Goal: Communication & Community: Answer question/provide support

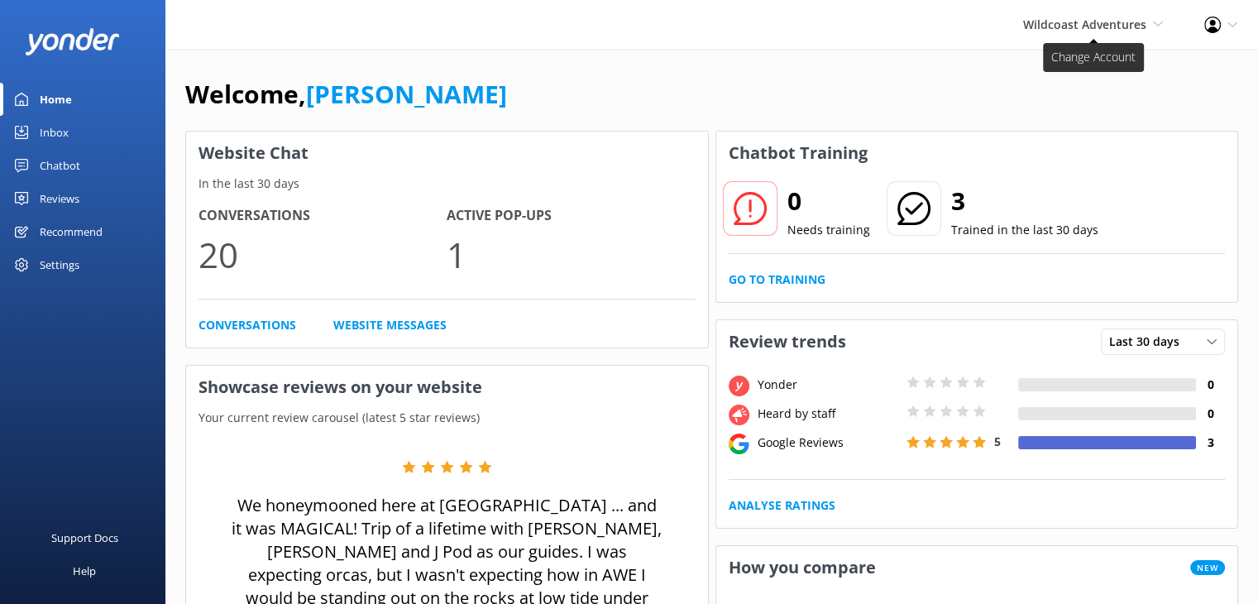
click at [1047, 27] on span "Wildcoast Adventures" at bounding box center [1084, 25] width 123 height 16
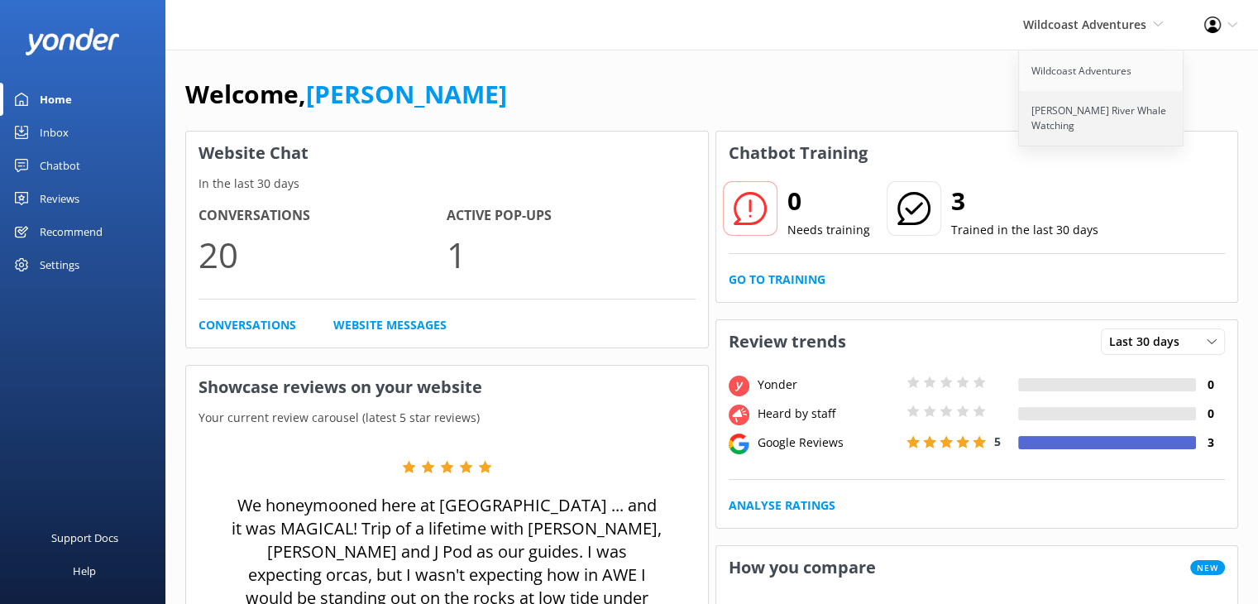
click at [1054, 115] on link "[PERSON_NAME] River Whale Watching" at bounding box center [1101, 118] width 165 height 55
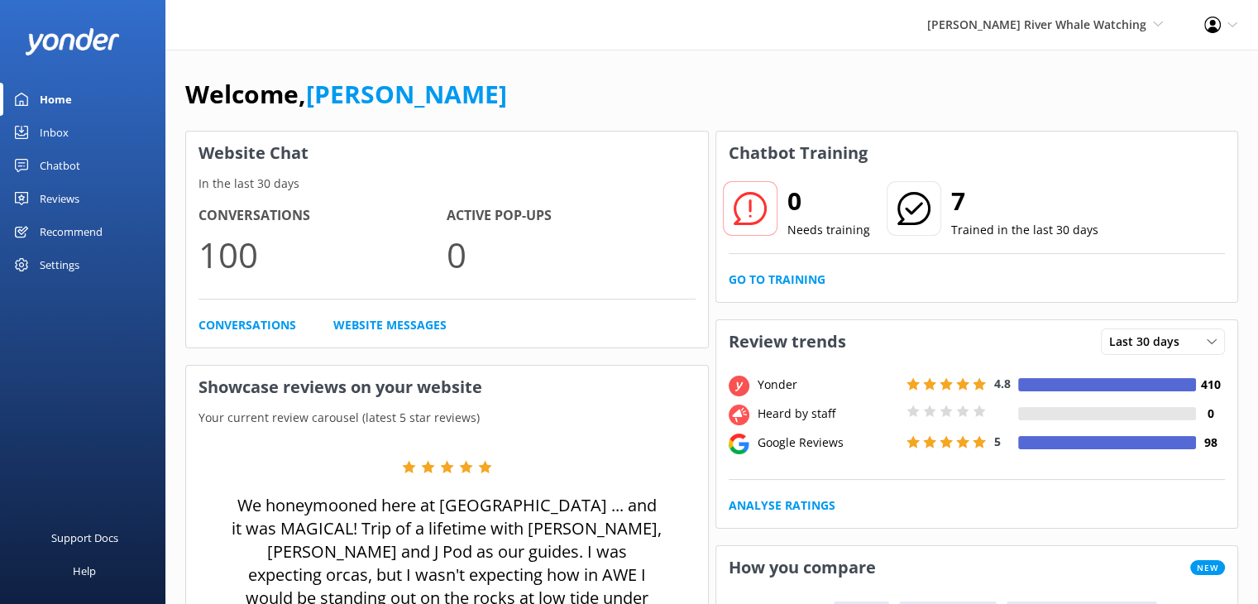
click at [60, 162] on div "Chatbot" at bounding box center [60, 165] width 41 height 33
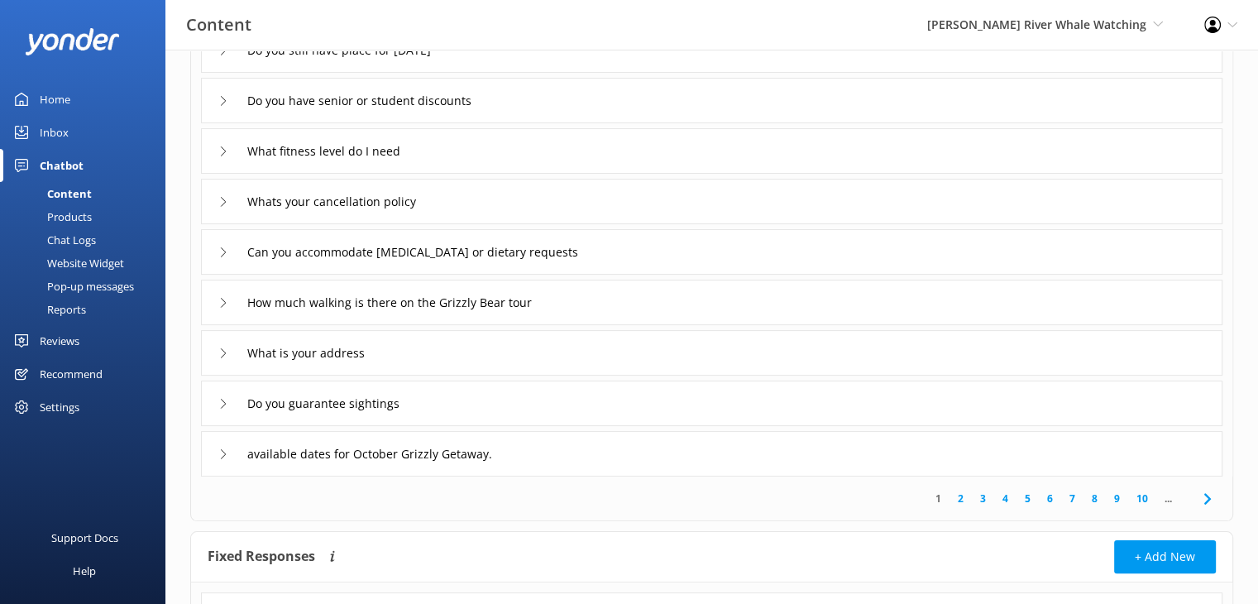
scroll to position [331, 0]
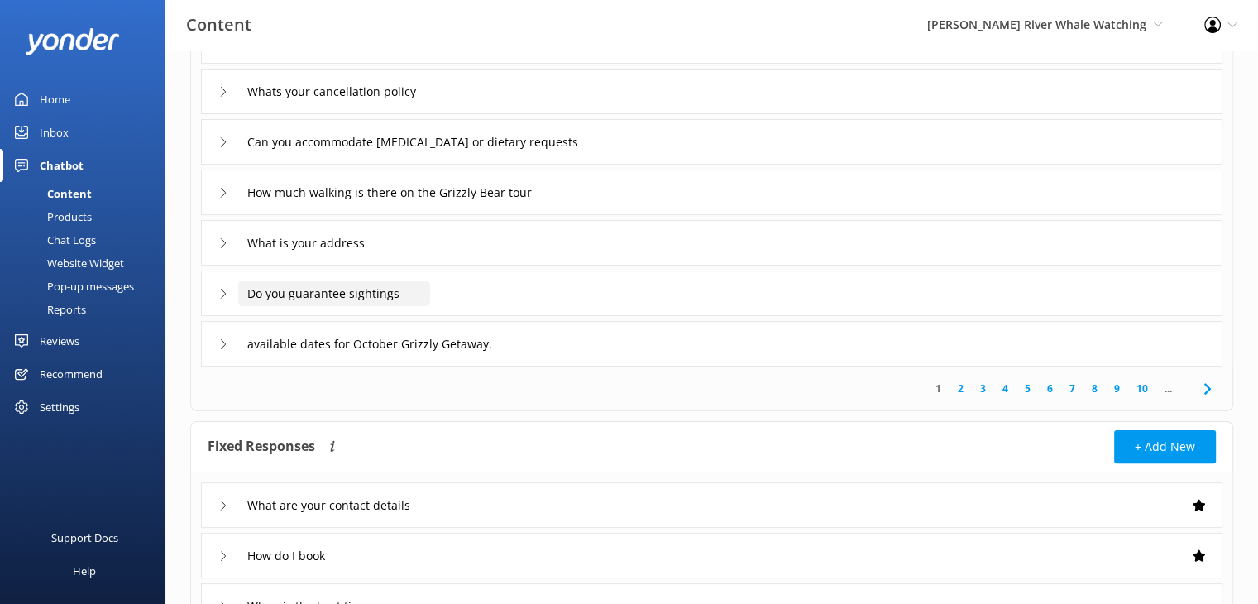
click at [284, 294] on input "Do you guarantee sightings" at bounding box center [334, 293] width 192 height 25
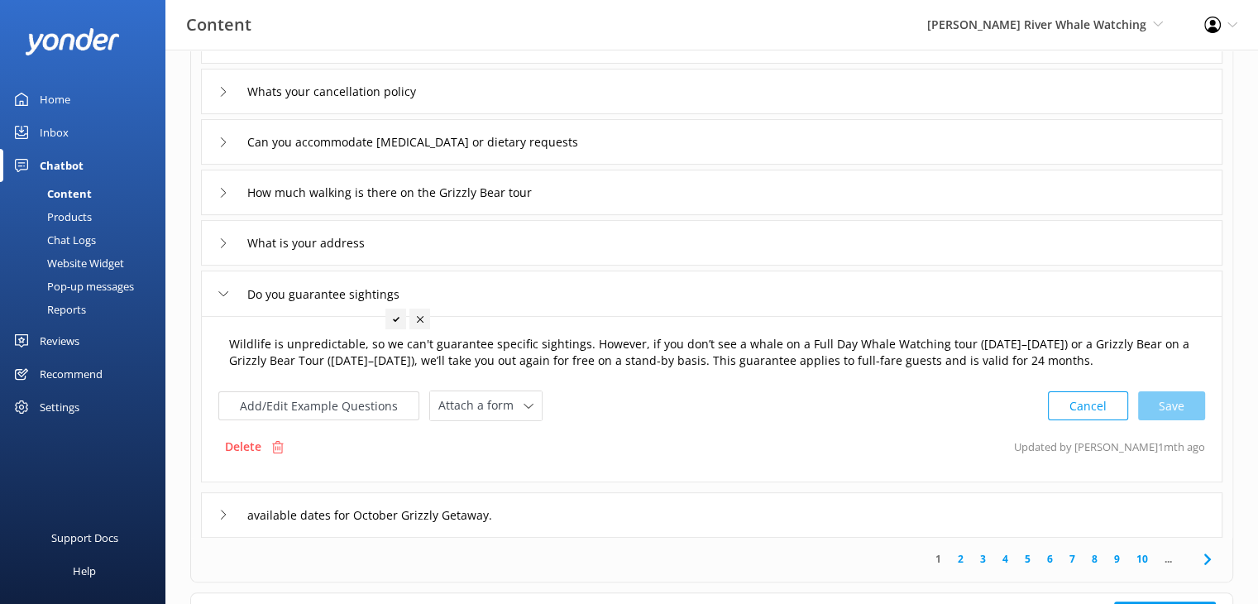
click at [328, 350] on textarea "Wildlife is unpredictable, so we can't guarantee specific sightings. However, i…" at bounding box center [711, 353] width 983 height 52
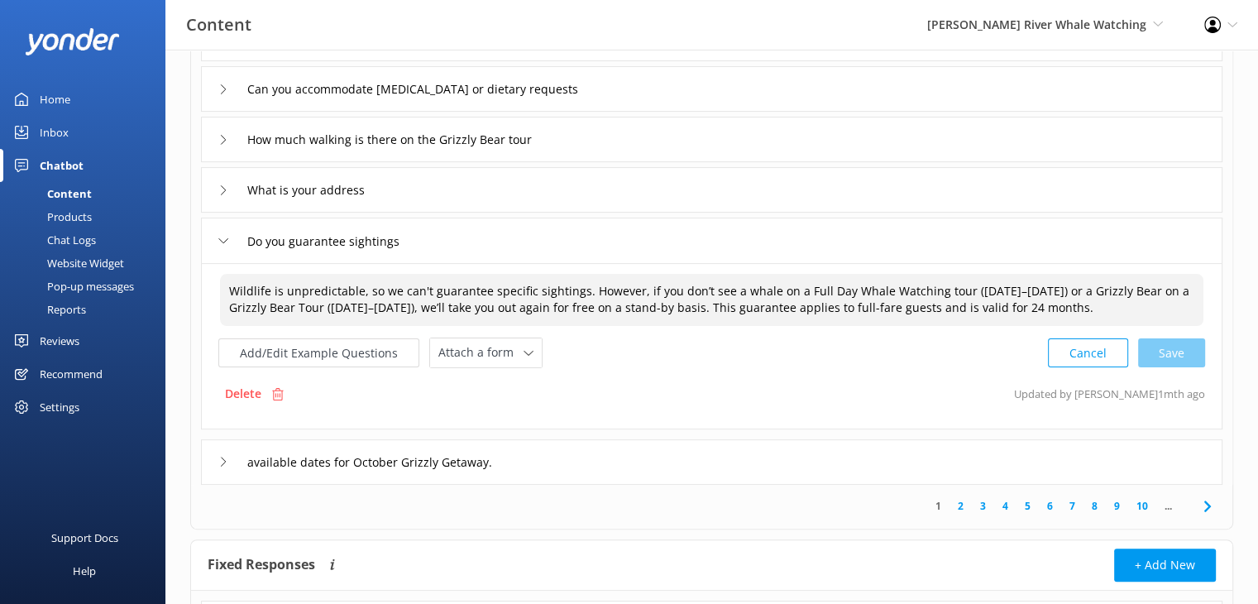
scroll to position [414, 0]
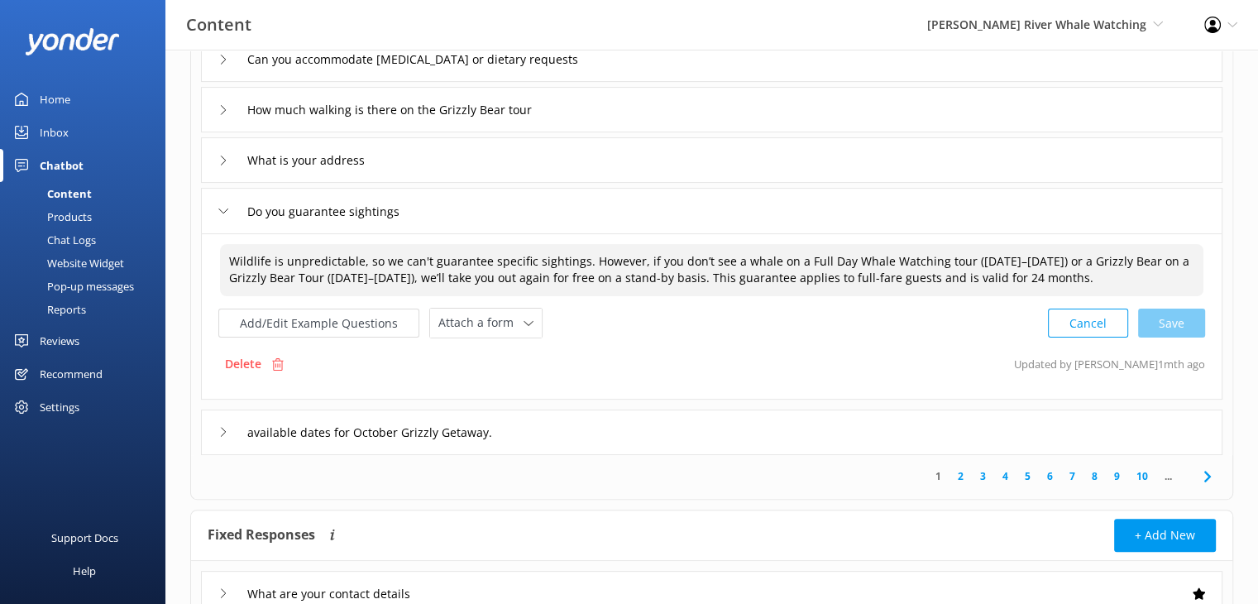
drag, startPoint x: 585, startPoint y: 343, endPoint x: 1084, endPoint y: 299, distance: 501.4
click at [1084, 299] on div "Wildlife is unpredictable, so we can't guarantee specific sightings. However, i…" at bounding box center [711, 290] width 987 height 96
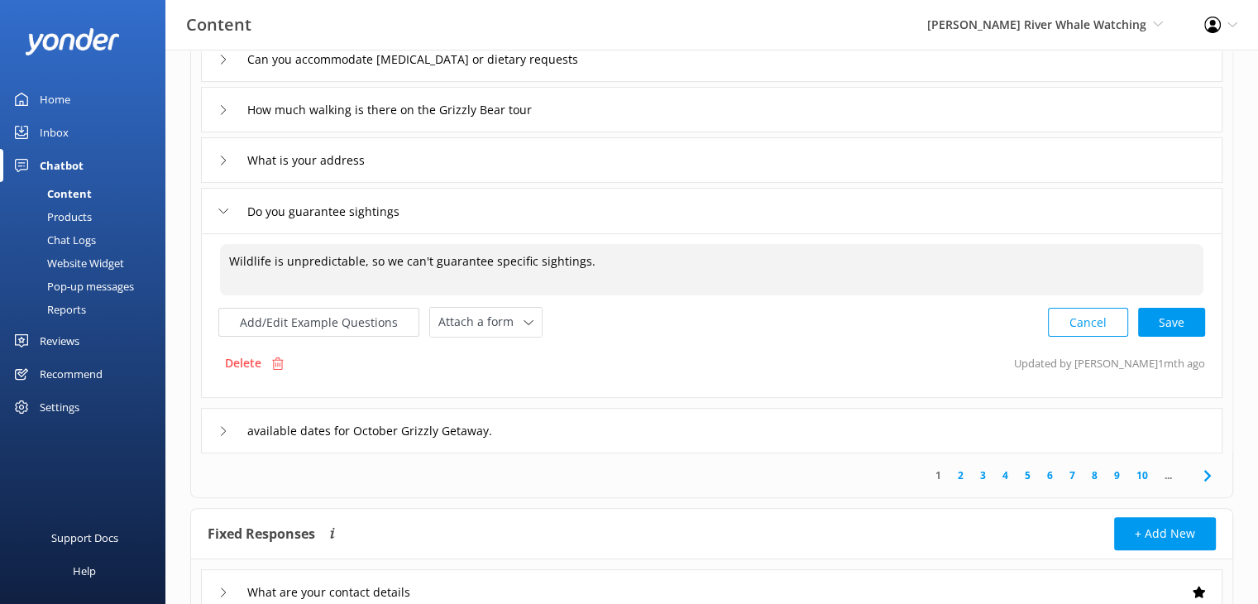
drag, startPoint x: 594, startPoint y: 265, endPoint x: 228, endPoint y: 285, distance: 366.1
click at [228, 285] on textarea "Wildlife is unpredictable, so we can't guarantee specific sightings." at bounding box center [711, 269] width 983 height 51
type textarea "Wildlife is unpredictable, so we can't guarantee specific sightings."
click at [611, 270] on textarea "Wildlife is unpredictable, so we can't guarantee specific sightings." at bounding box center [711, 269] width 983 height 51
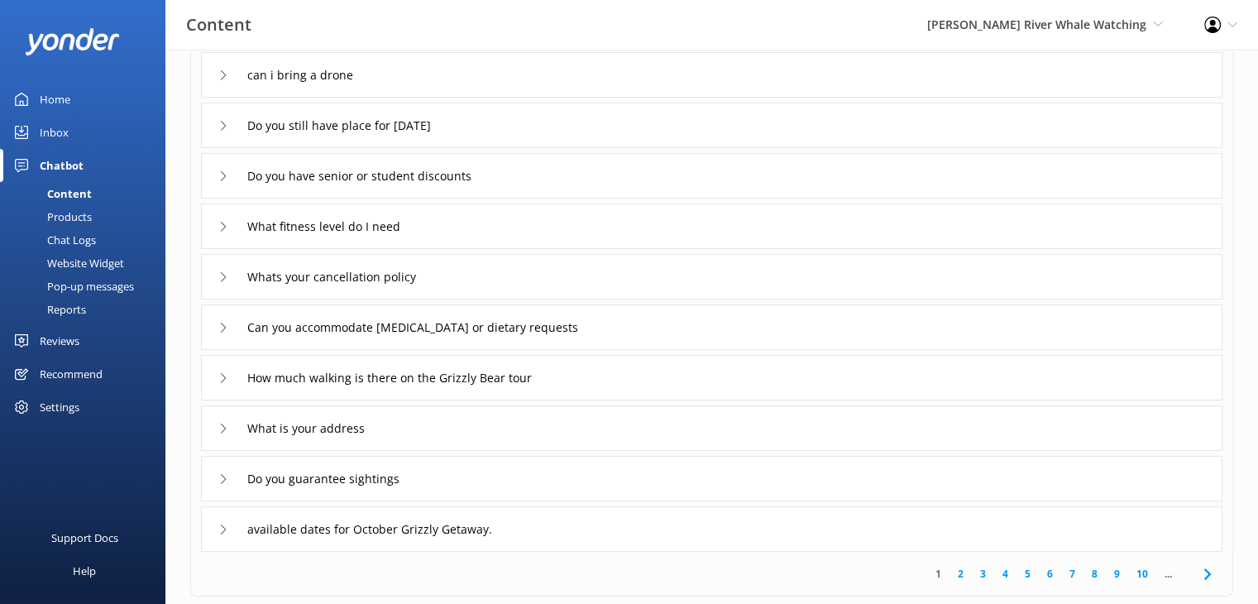
scroll to position [165, 0]
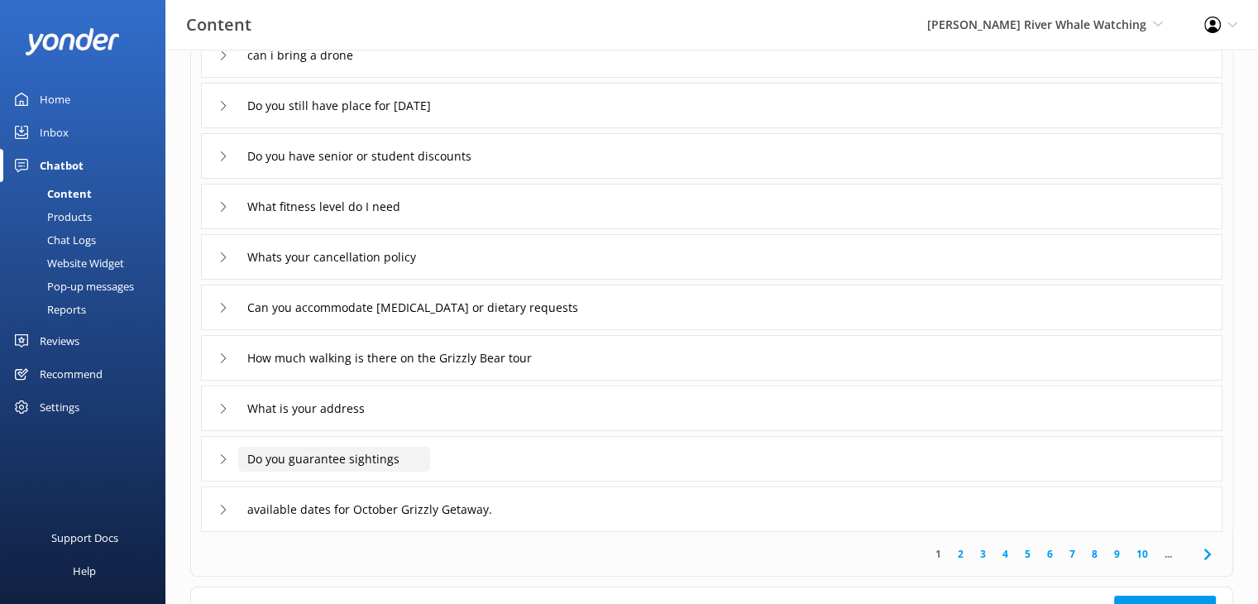
click at [390, 459] on input "Do you guarantee sightings" at bounding box center [334, 459] width 192 height 25
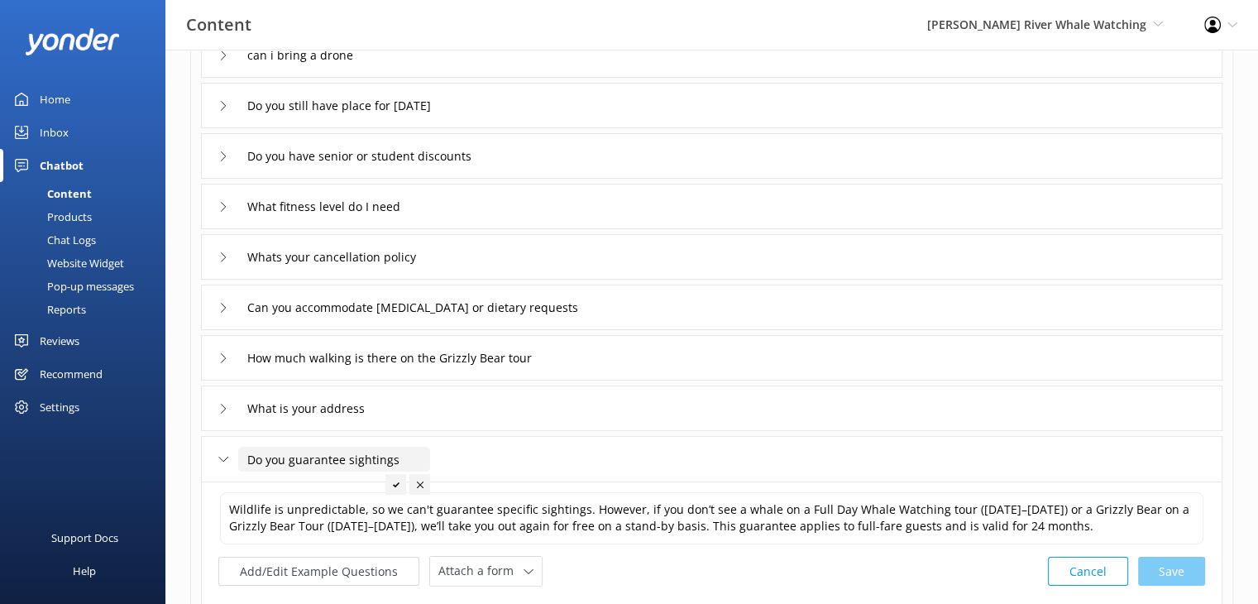
scroll to position [248, 0]
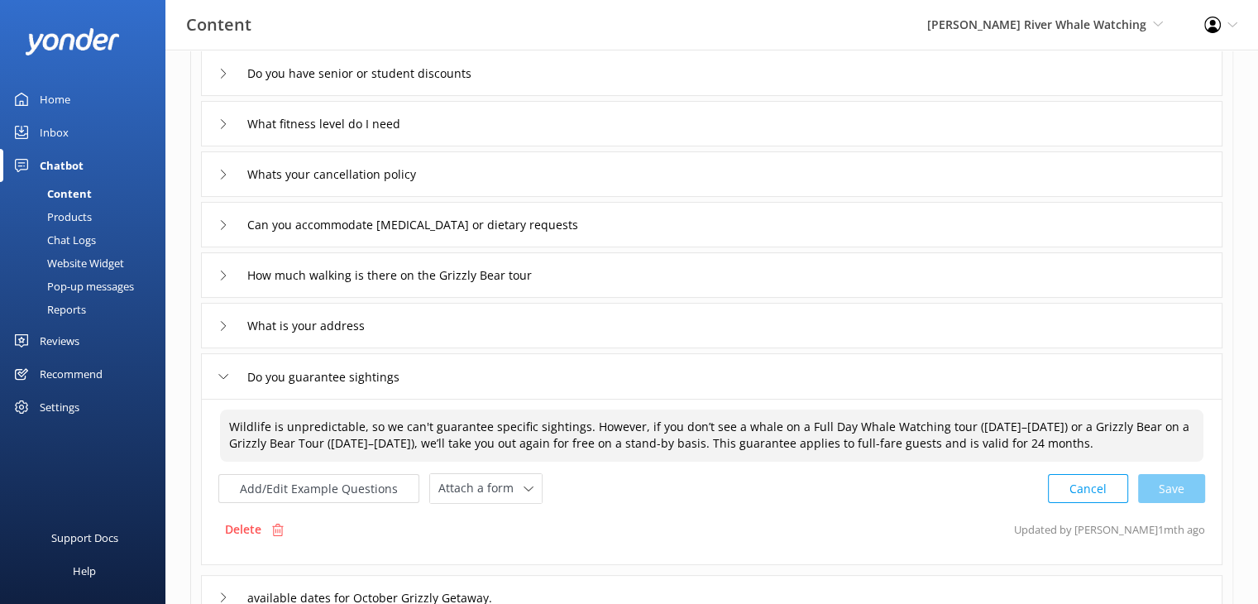
drag, startPoint x: 988, startPoint y: 440, endPoint x: 229, endPoint y: 418, distance: 759.5
click at [229, 418] on textarea "Wildlife is unpredictable, so we can't guarantee specific sightings. However, i…" at bounding box center [711, 435] width 983 height 52
paste textarea "don’t guarantee specific sightings—but that’s a good thing! Our approach ensure…"
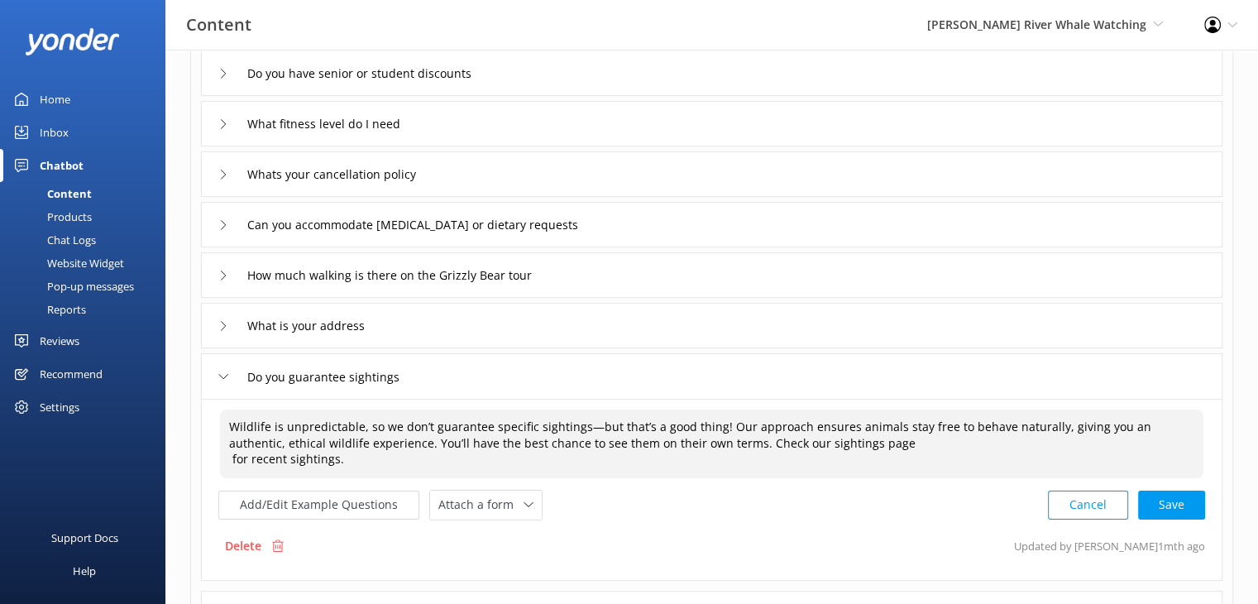
click at [585, 428] on textarea "Wildlife is unpredictable, so we don’t guarantee specific sightings—but that’s …" at bounding box center [711, 443] width 983 height 69
drag, startPoint x: 581, startPoint y: 428, endPoint x: 719, endPoint y: 424, distance: 139.0
click at [719, 424] on textarea "Wildlife is unpredictable, so we don’t guarantee specific sightings - but that’…" at bounding box center [711, 443] width 983 height 69
drag, startPoint x: 705, startPoint y: 421, endPoint x: 956, endPoint y: 432, distance: 251.6
click at [956, 432] on textarea "Wildlife is unpredictable, so we don’t guarantee specific sightings. Our approa…" at bounding box center [711, 443] width 983 height 69
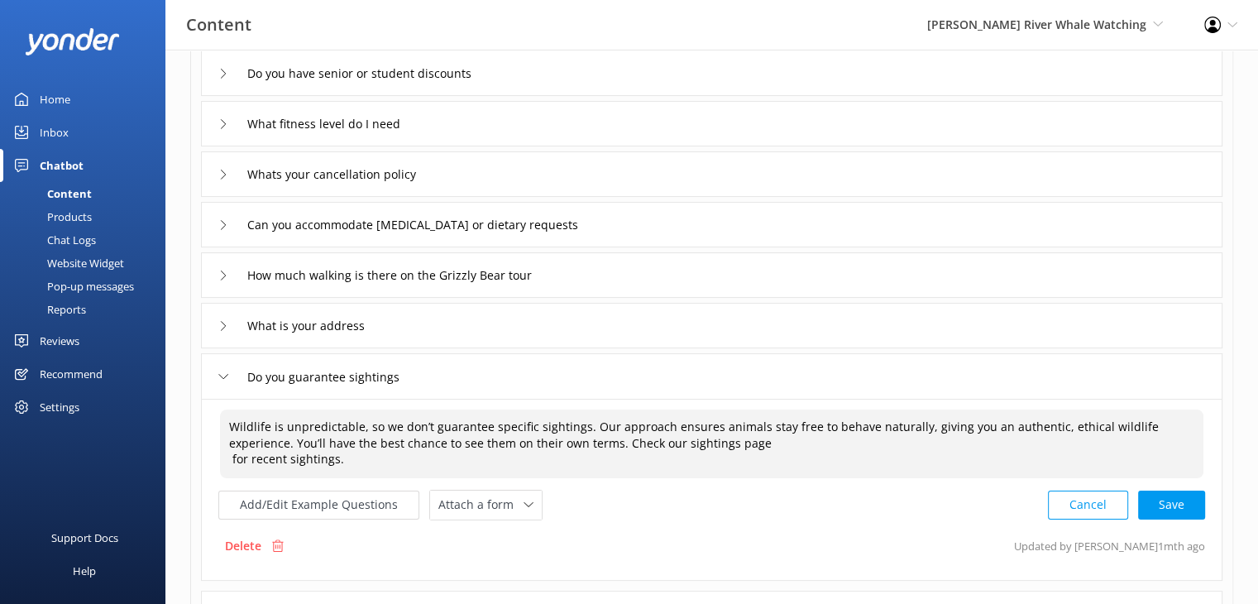
click at [351, 445] on textarea "Wildlife is unpredictable, so we don’t guarantee specific sightings. Our approa…" at bounding box center [711, 443] width 983 height 69
click at [523, 506] on icon at bounding box center [528, 505] width 10 height 10
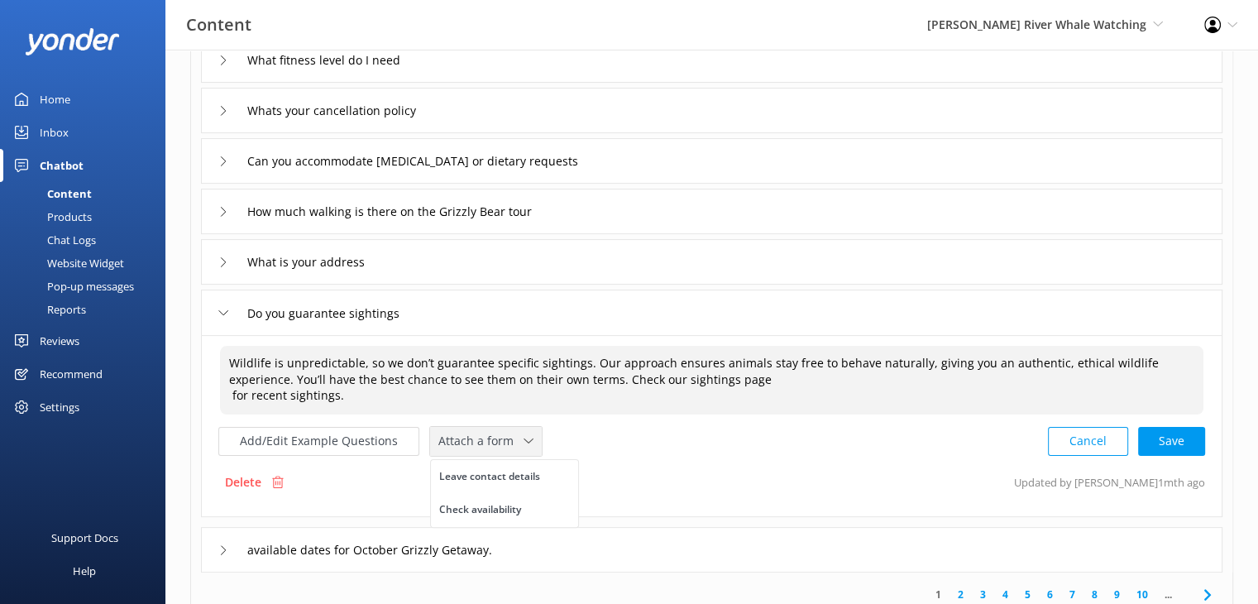
scroll to position [331, 0]
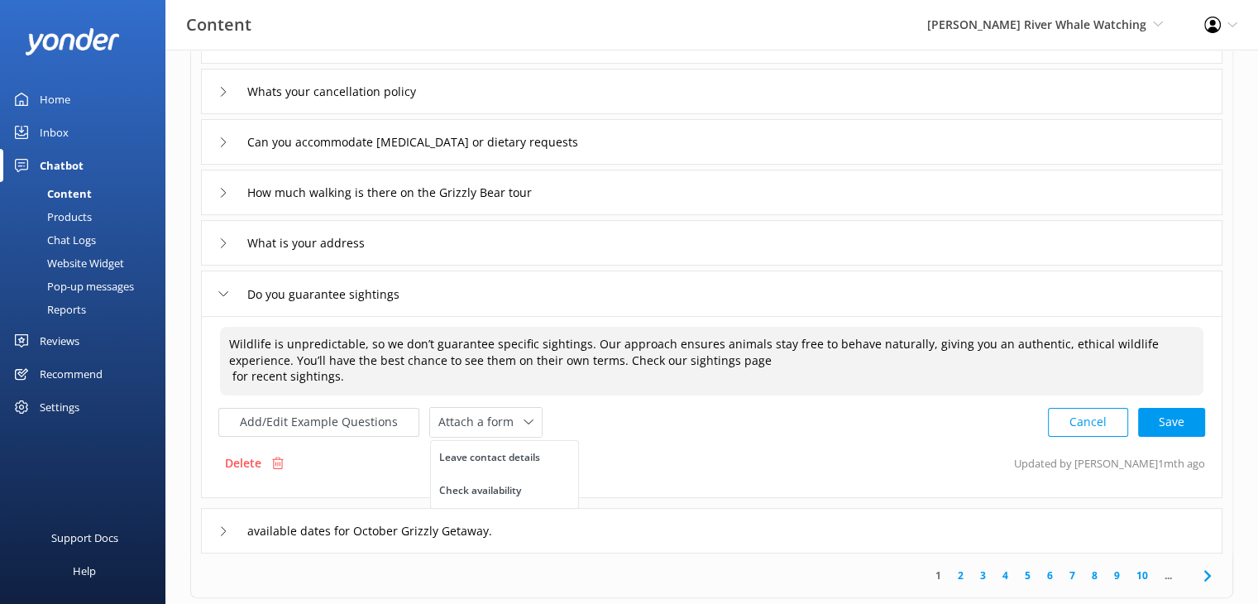
click at [719, 358] on textarea "Wildlife is unpredictable, so we don’t guarantee specific sightings. Our approa…" at bounding box center [711, 361] width 983 height 69
click at [701, 358] on textarea "Wildlife is unpredictable, so we don’t guarantee specific sightings. Our approa…" at bounding box center [711, 361] width 983 height 69
click at [370, 378] on textarea "Wildlife is unpredictable, so we don’t guarantee specific sightings. Our approa…" at bounding box center [711, 361] width 983 height 69
click at [719, 367] on textarea "Wildlife is unpredictable, so we don’t guarantee specific sightings. Our approa…" at bounding box center [711, 361] width 983 height 69
click at [716, 358] on textarea "Wildlife is unpredictable, so we don’t guarantee specific sightings. Our approa…" at bounding box center [711, 361] width 983 height 69
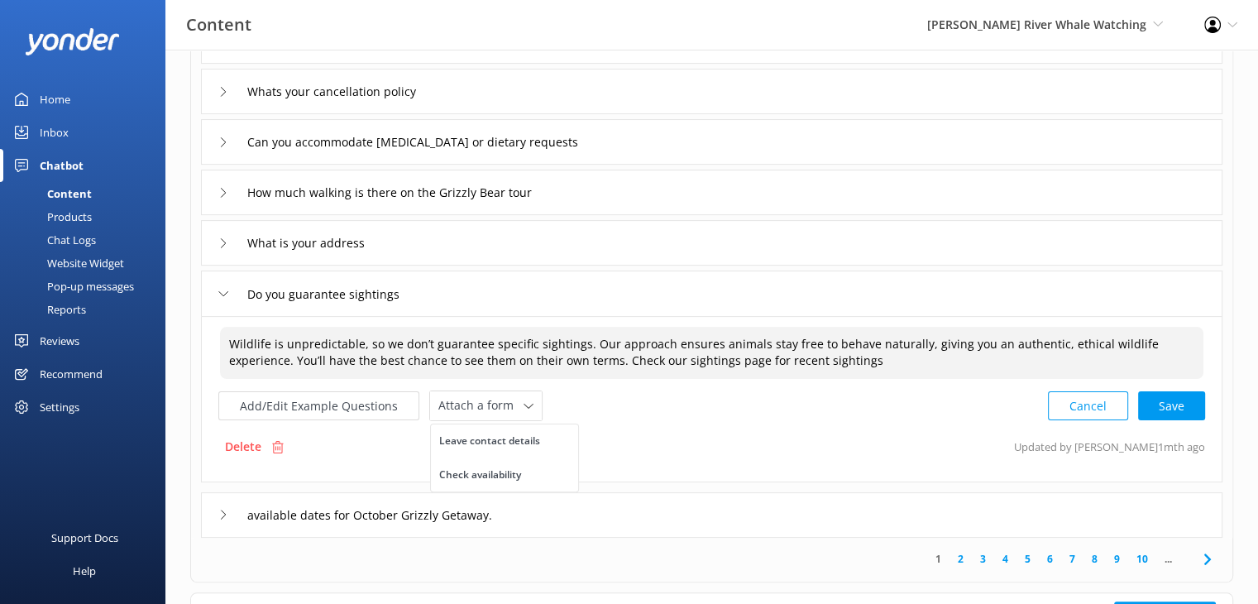
click at [814, 363] on textarea "Wildlife is unpredictable, so we don’t guarantee specific sightings. Our approa…" at bounding box center [711, 353] width 983 height 52
paste textarea "[URL][DOMAIN_NAME]"
drag, startPoint x: 839, startPoint y: 361, endPoint x: 802, endPoint y: 354, distance: 37.0
click at [802, 354] on textarea "Wildlife is unpredictable, so we don’t guarantee specific sightings. Our approa…" at bounding box center [711, 353] width 983 height 52
click at [1073, 363] on textarea "Wildlife is unpredictable, so we don’t guarantee specific sightings. Our approa…" at bounding box center [711, 353] width 983 height 52
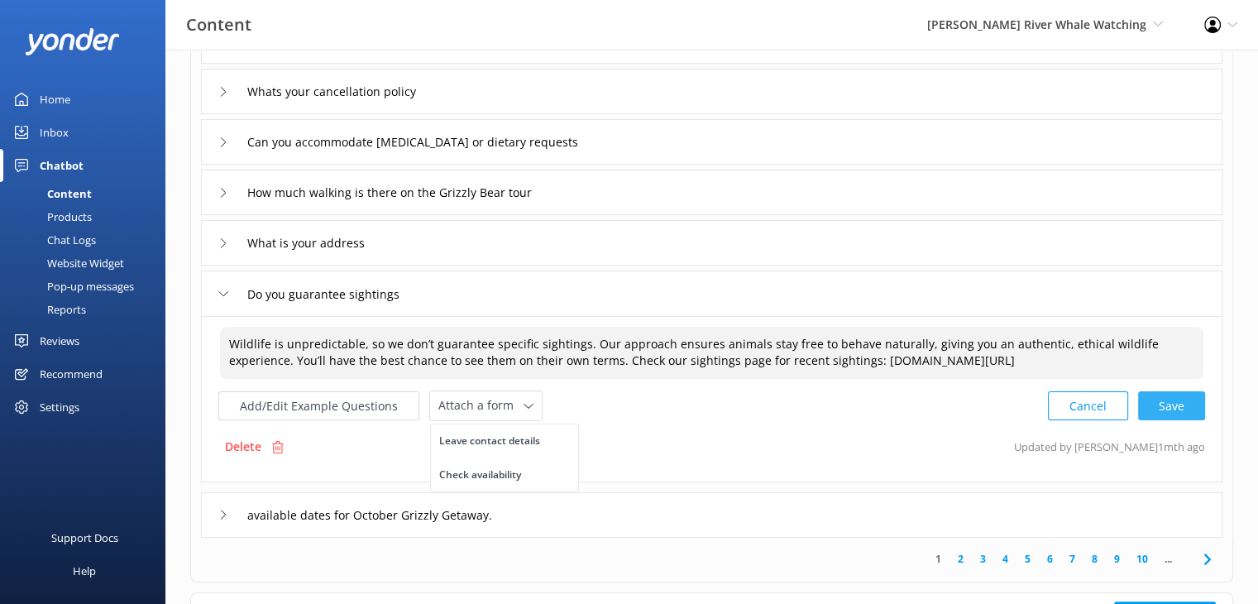
click at [1170, 408] on div "Cancel Save" at bounding box center [1126, 405] width 157 height 31
click at [731, 418] on div "Add/Edit Example Questions Attach a form Leave contact details Check availabili…" at bounding box center [711, 404] width 987 height 31
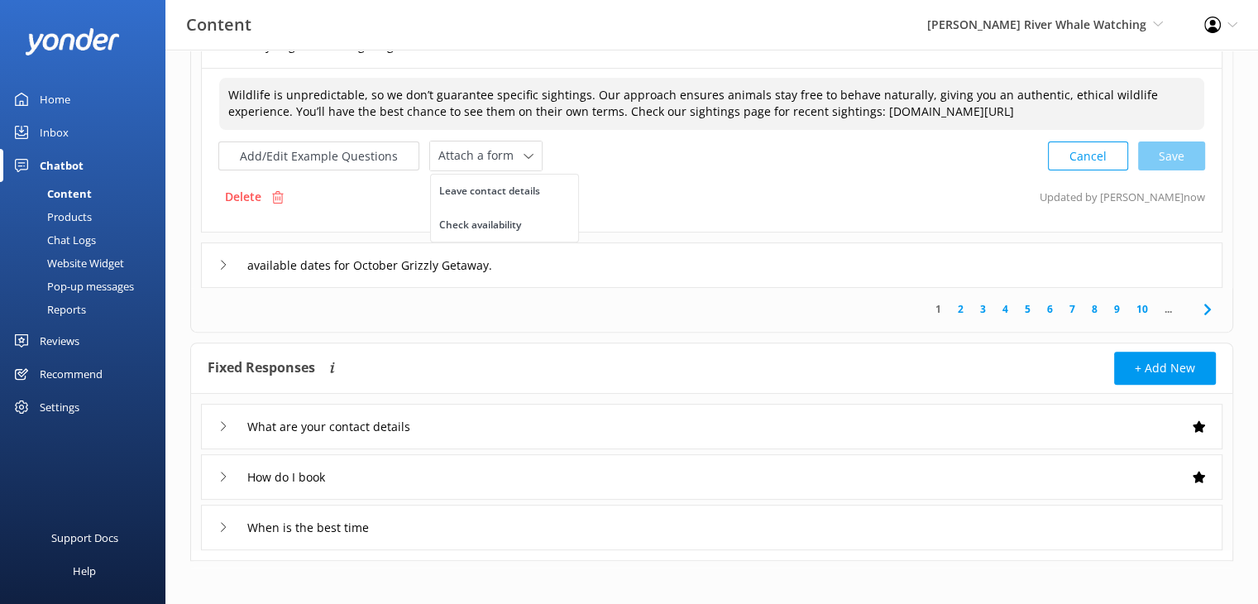
scroll to position [583, 0]
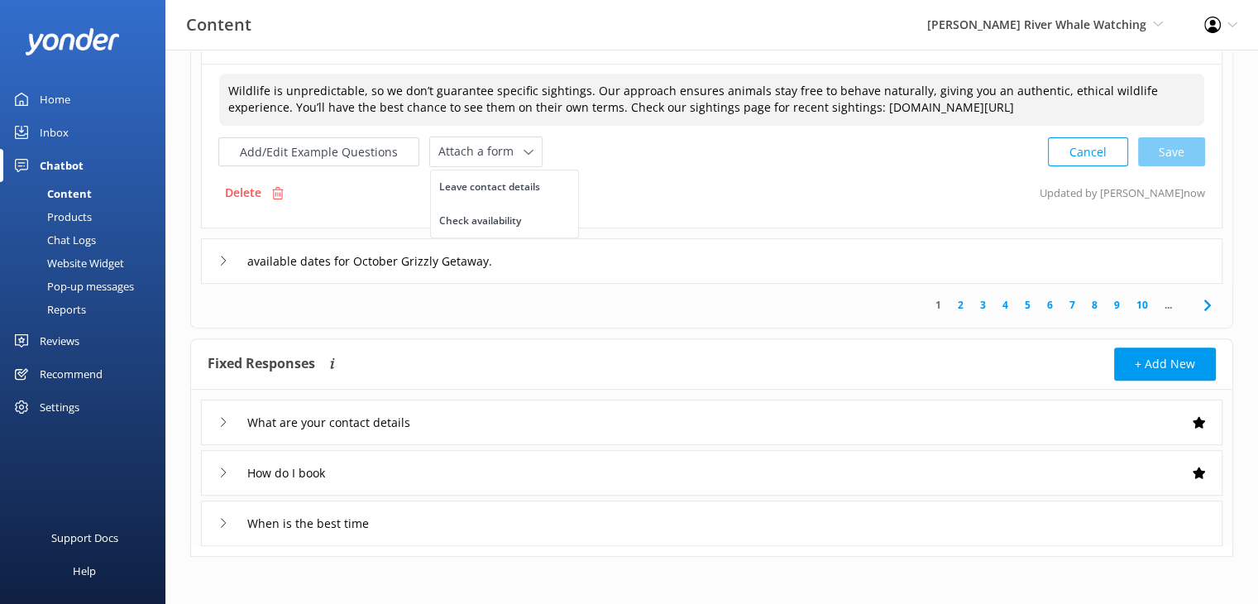
type textarea "Wildlife is unpredictable, so we don’t guarantee specific sightings. Our approa…"
click at [219, 264] on div "available dates for October Grizzly Getaway." at bounding box center [373, 260] width 311 height 27
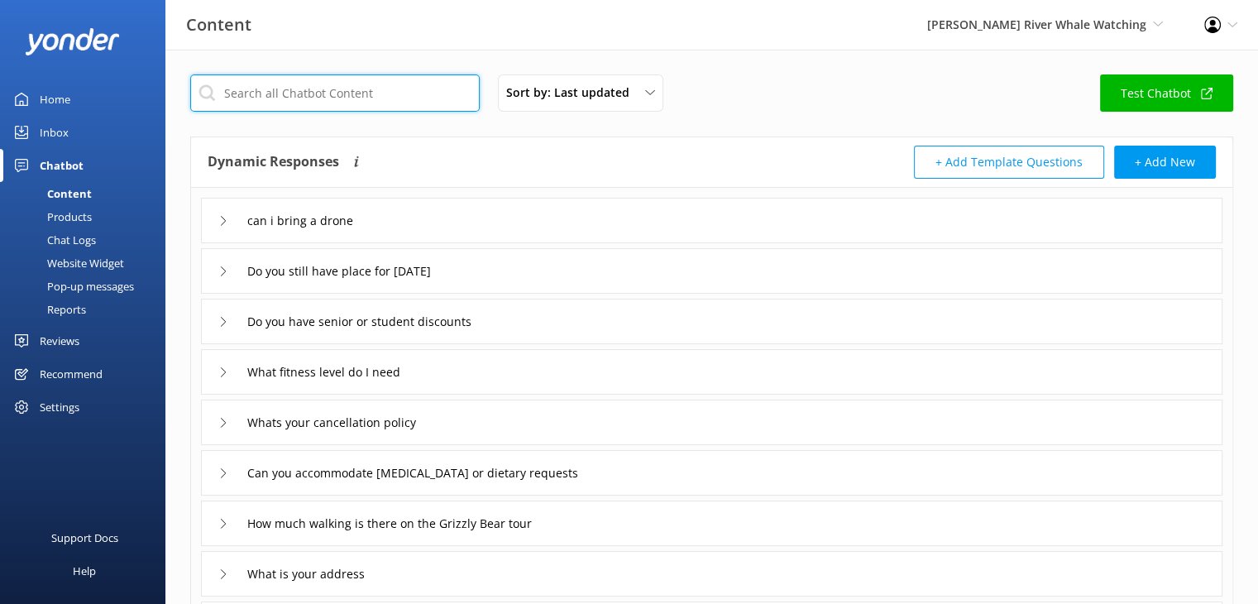
click at [374, 100] on input "text" at bounding box center [334, 92] width 289 height 37
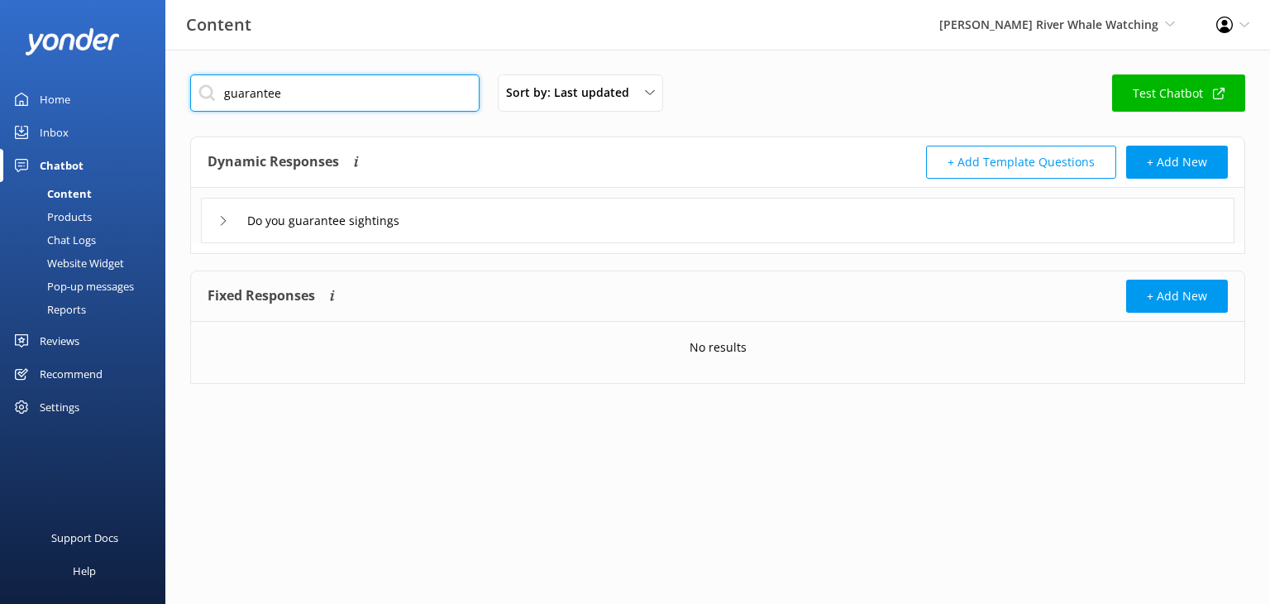
type input "guarantee"
click at [222, 222] on icon at bounding box center [223, 221] width 10 height 10
